Goal: Transaction & Acquisition: Purchase product/service

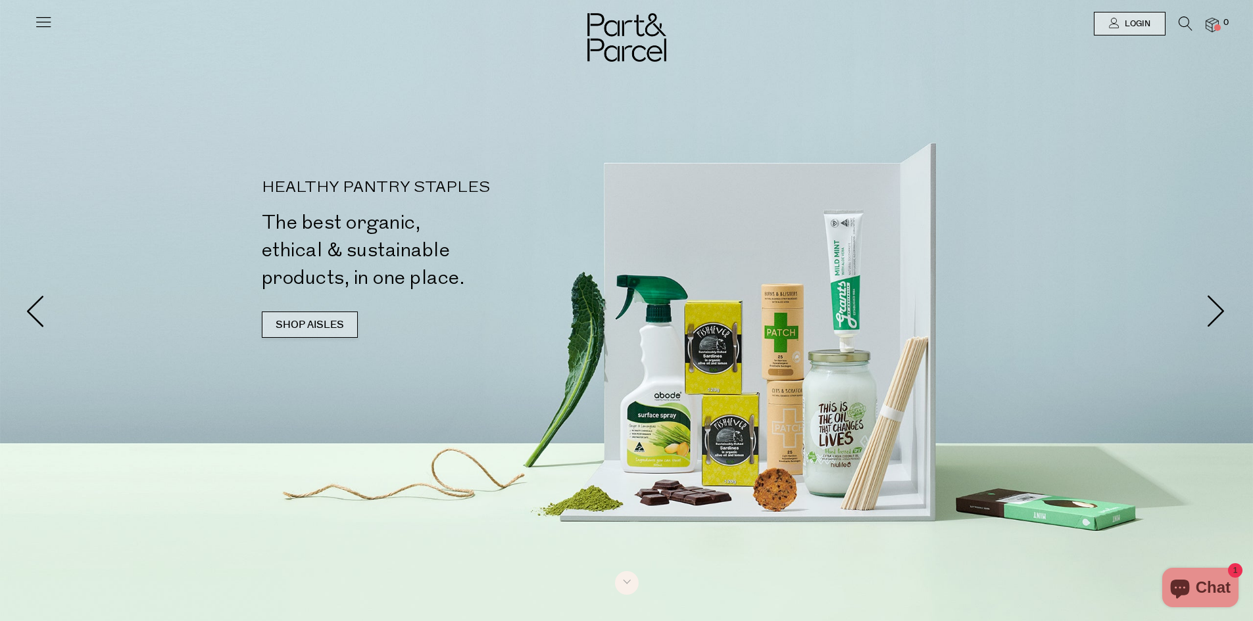
click at [337, 324] on link "SHOP AISLES" at bounding box center [310, 325] width 96 height 26
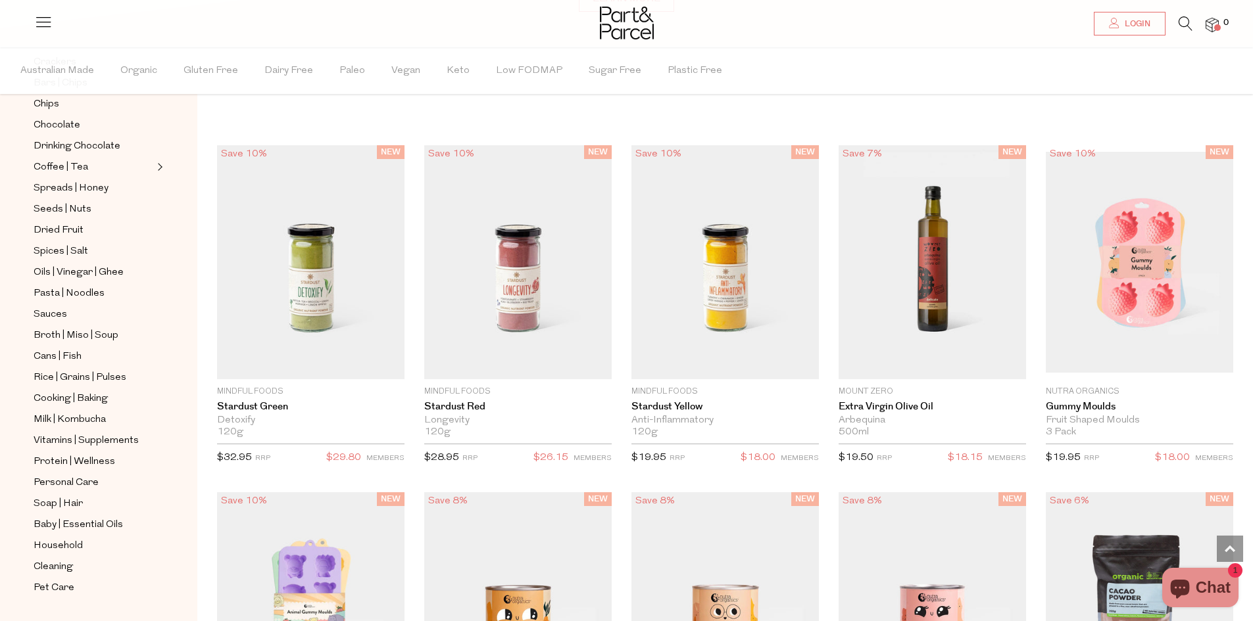
scroll to position [293, 0]
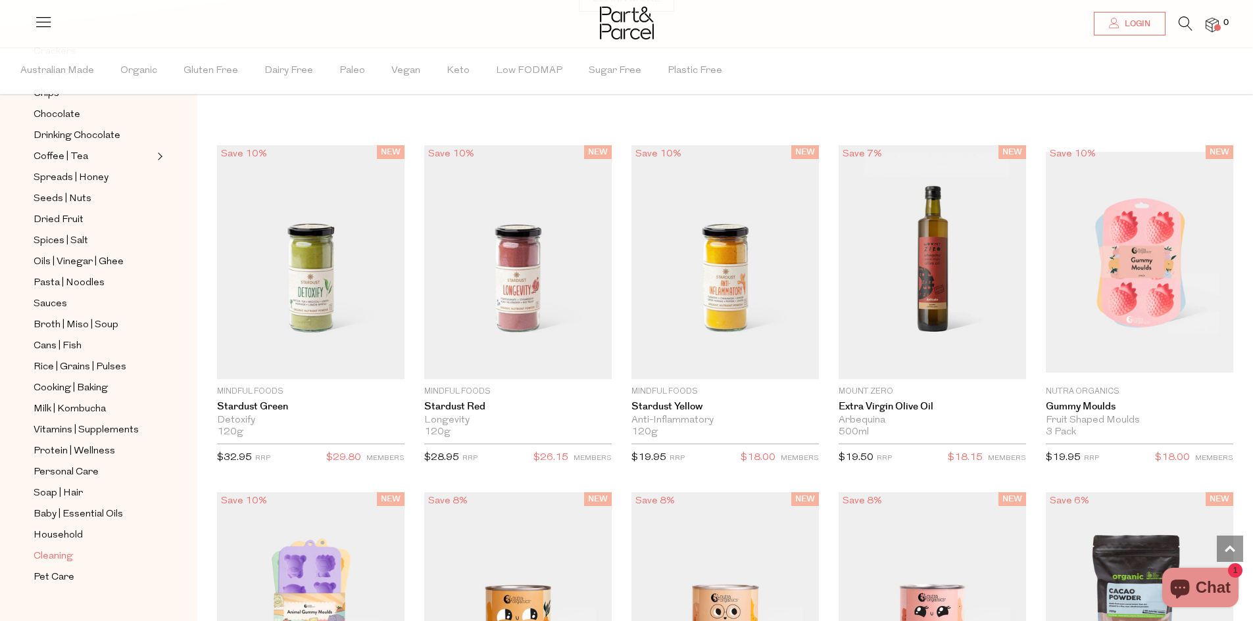
click at [47, 549] on span "Cleaning" at bounding box center [53, 557] width 39 height 16
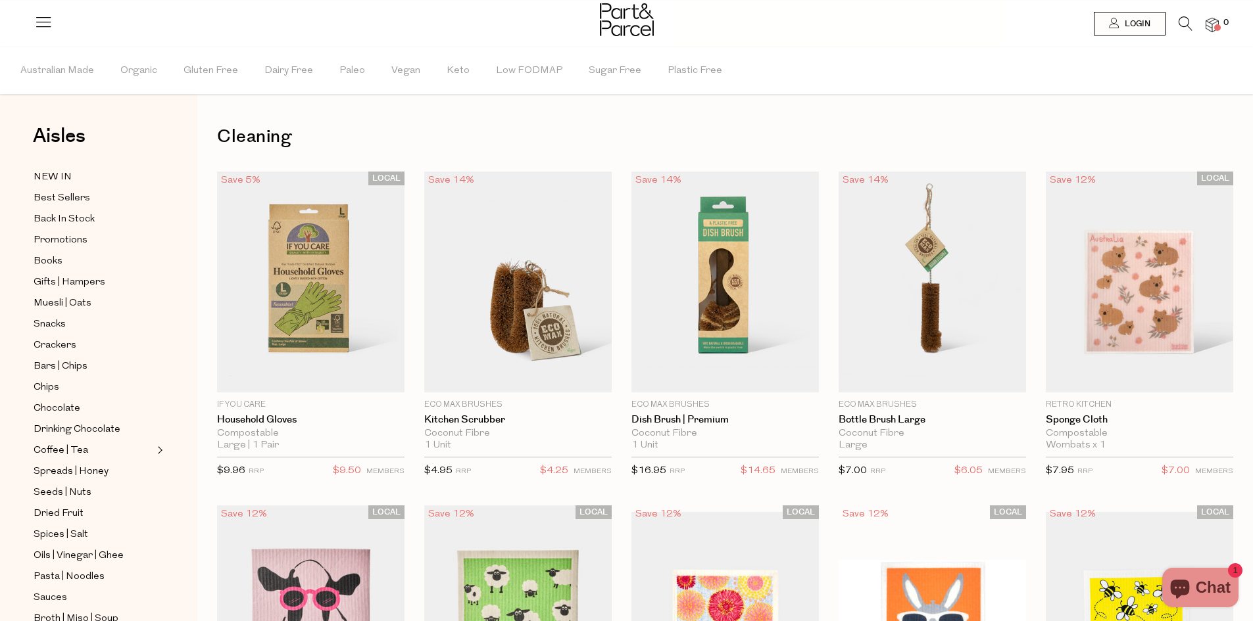
click at [1180, 20] on icon at bounding box center [1185, 23] width 14 height 14
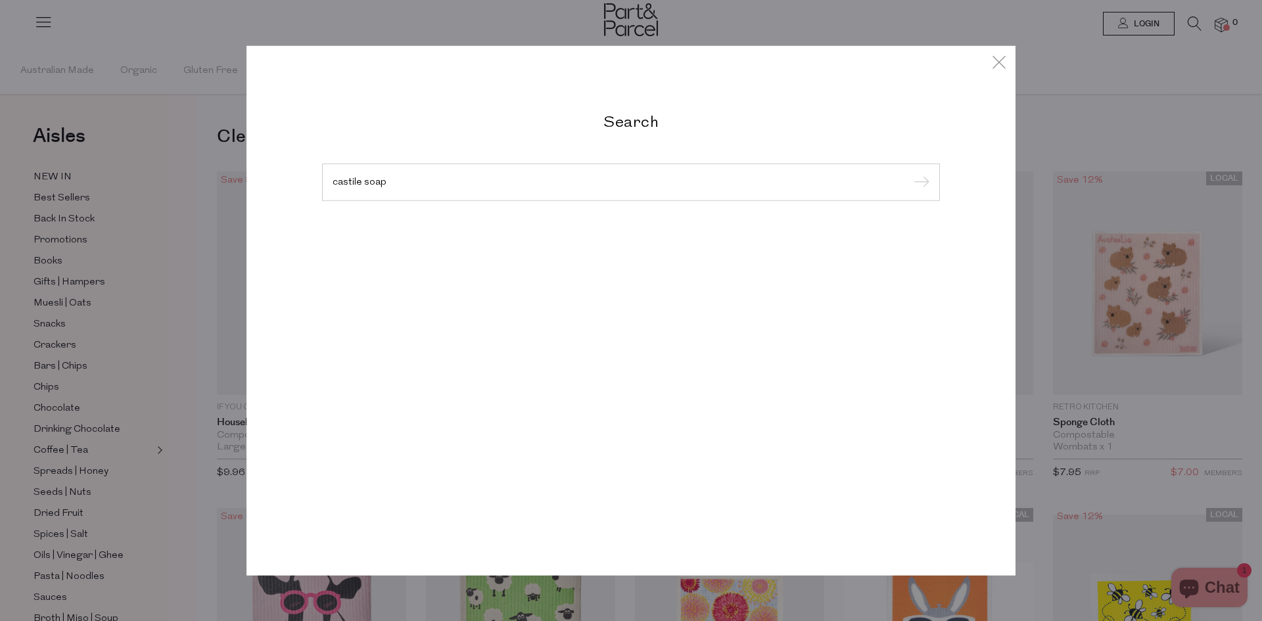
type input "castile soap"
click at [910, 173] on input "submit" at bounding box center [920, 183] width 20 height 20
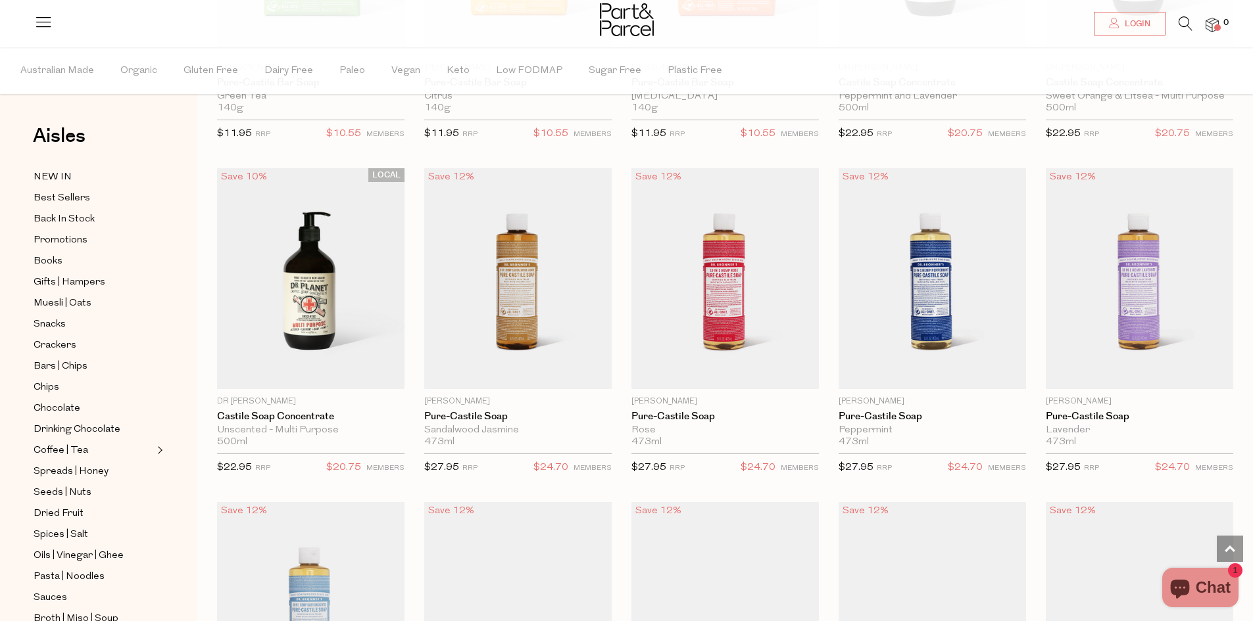
scroll to position [1644, 0]
